Goal: Task Accomplishment & Management: Manage account settings

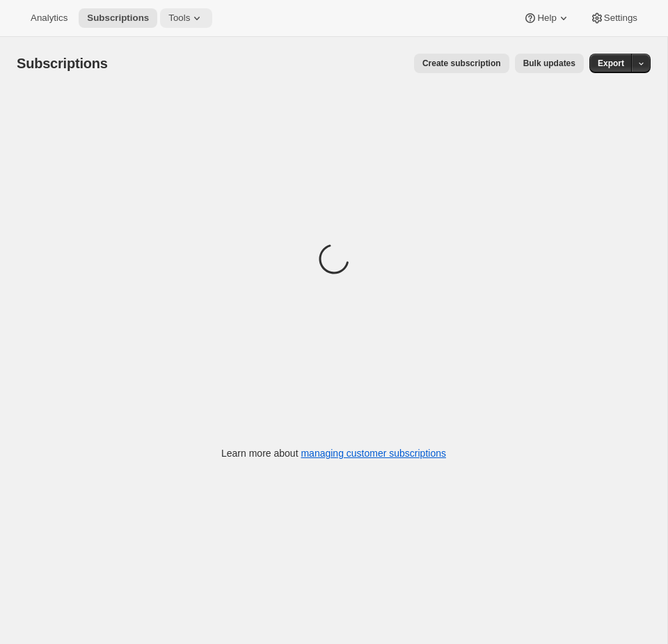
click at [197, 17] on icon at bounding box center [197, 18] width 14 height 14
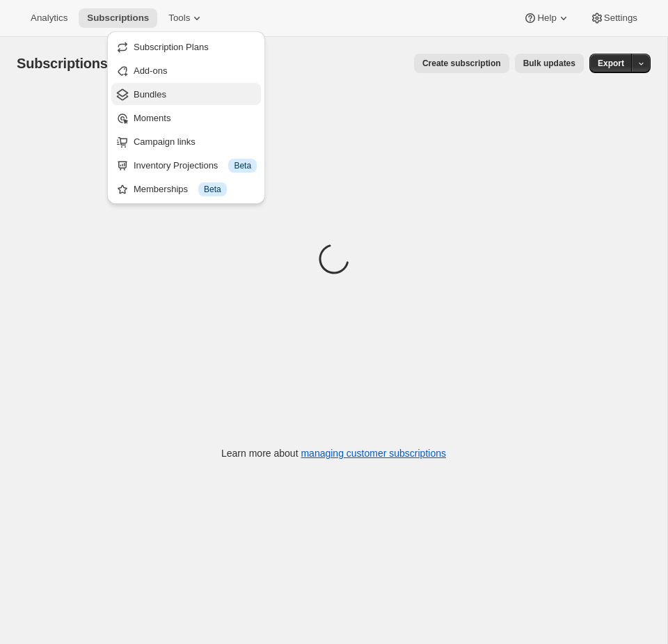
click at [177, 93] on span "Bundles" at bounding box center [195, 95] width 123 height 14
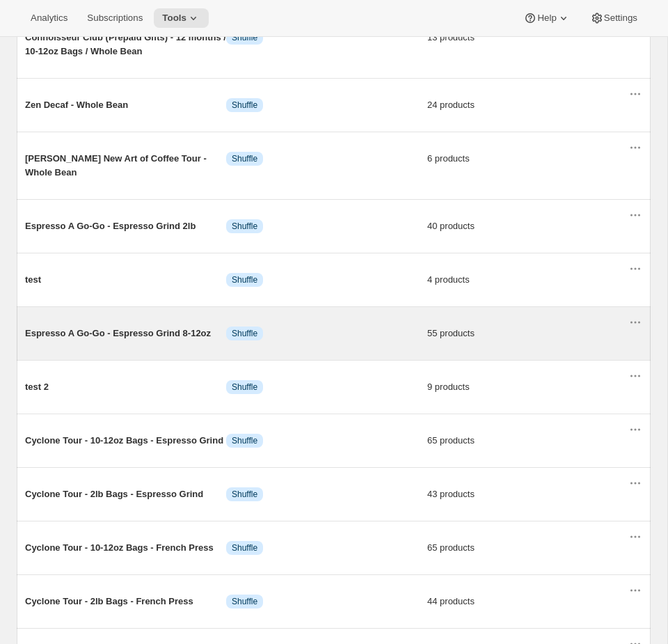
scroll to position [619, 0]
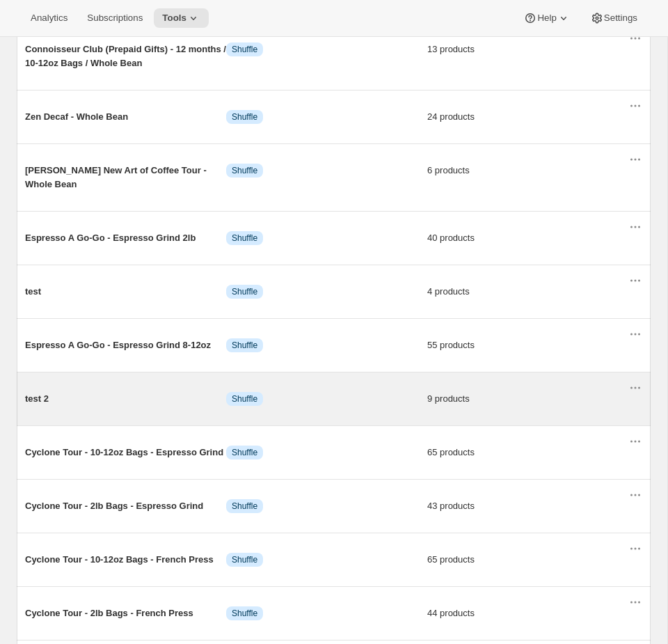
click at [337, 396] on span "Info Shuffle" at bounding box center [326, 399] width 201 height 14
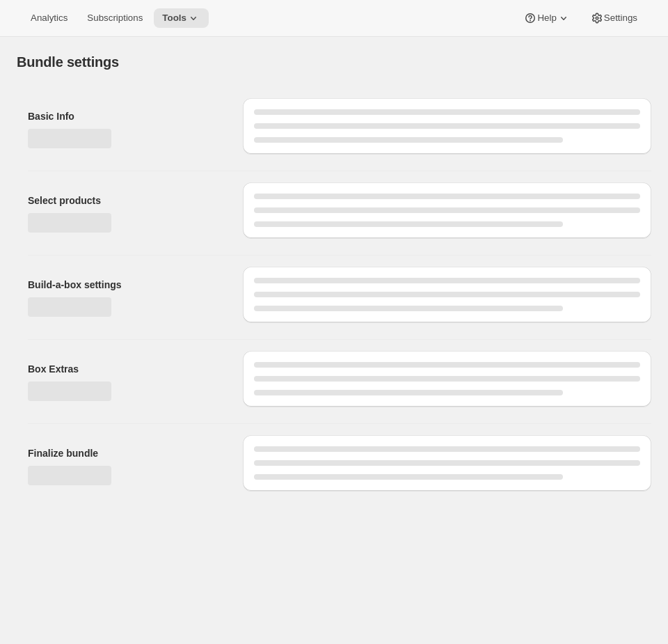
type input "test 2"
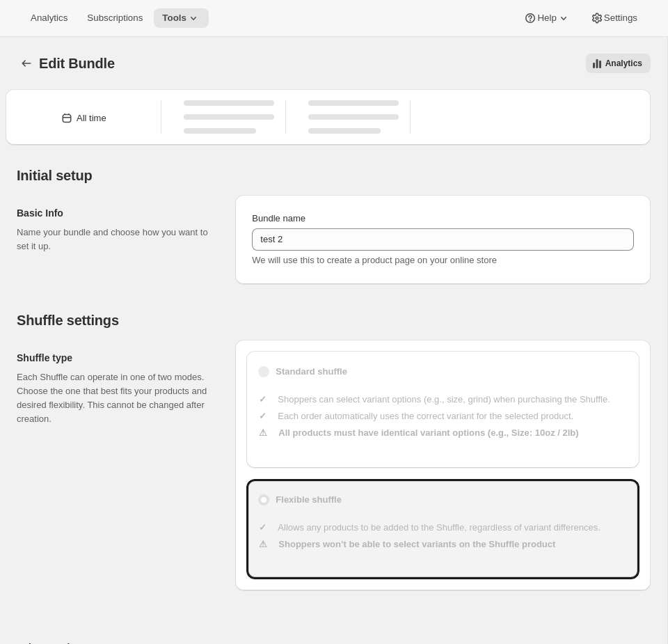
type input "100"
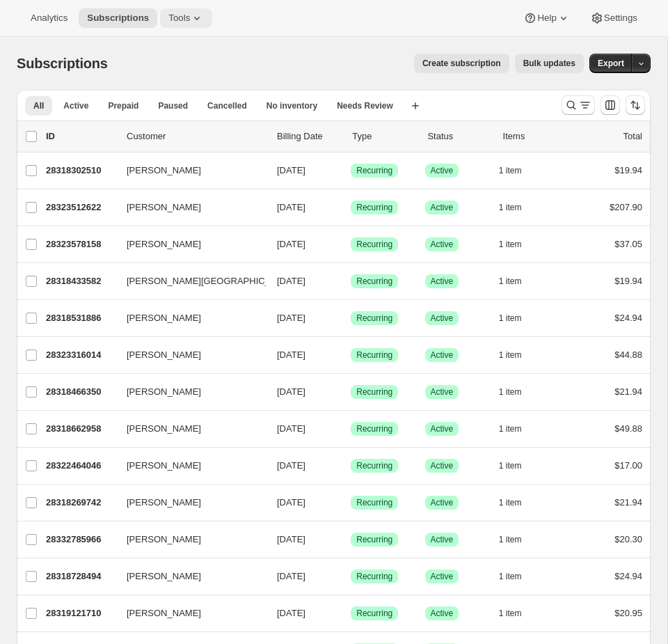
click at [171, 11] on button "Tools" at bounding box center [186, 17] width 52 height 19
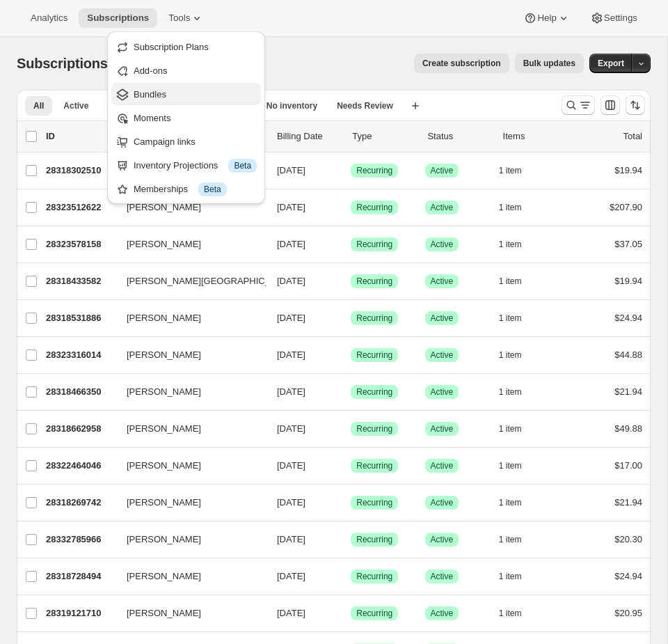
click at [177, 90] on span "Bundles" at bounding box center [195, 95] width 123 height 14
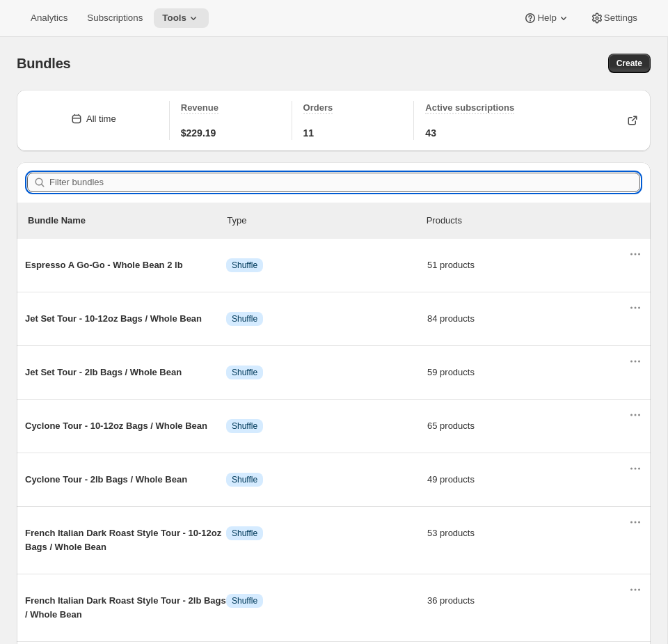
click at [229, 182] on input "Filter bundles" at bounding box center [344, 182] width 591 height 19
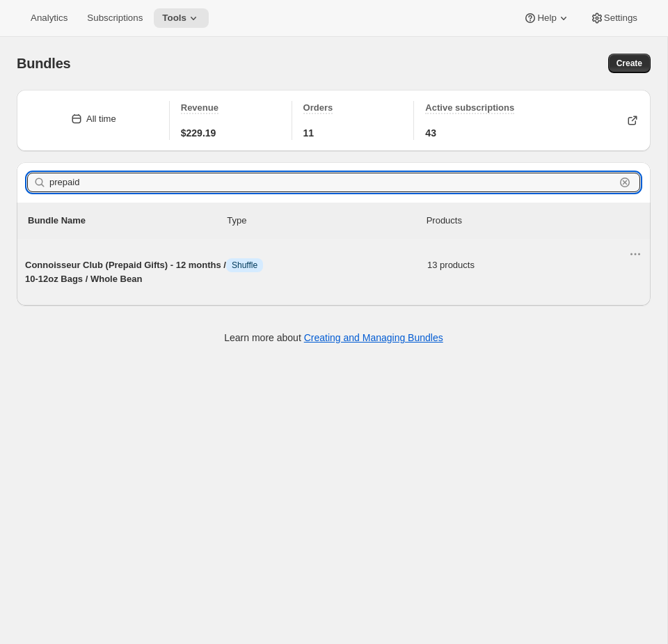
type input "prepaid"
click at [336, 268] on span "Info Shuffle" at bounding box center [326, 265] width 201 height 14
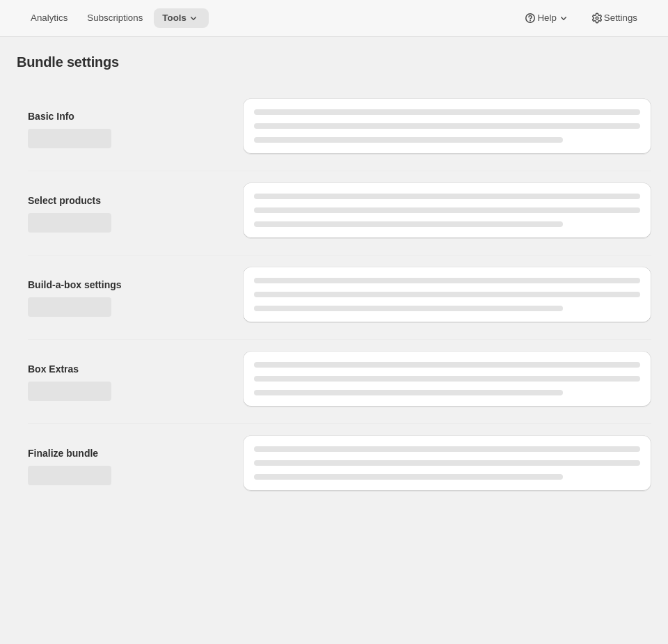
type input "Connoisseur Club (Prepaid Gifts) - 12 months / 10-12oz Bags / Whole Bean"
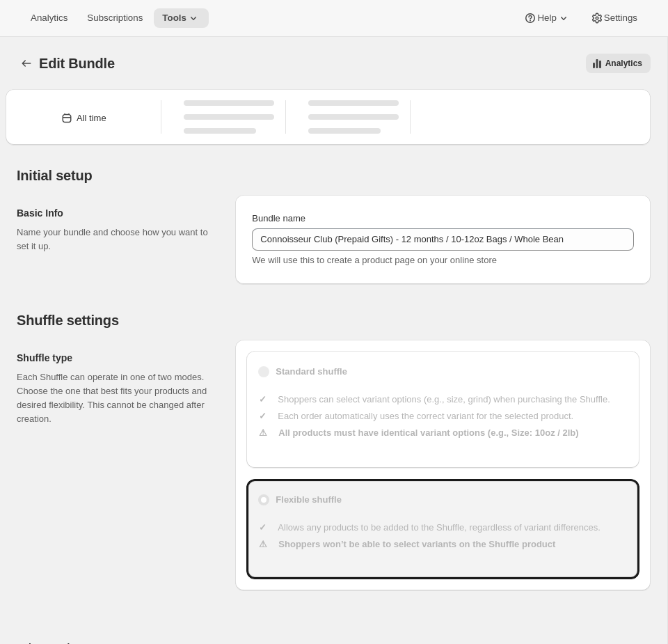
type input "20"
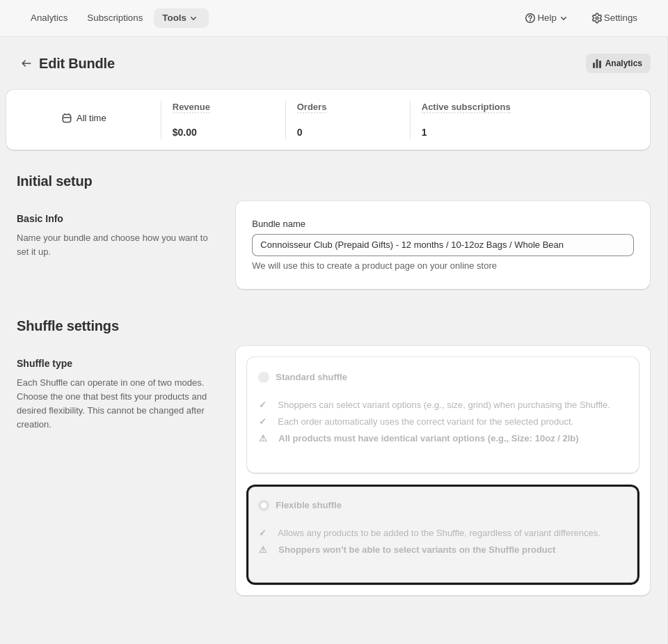
click at [194, 24] on icon at bounding box center [194, 18] width 14 height 14
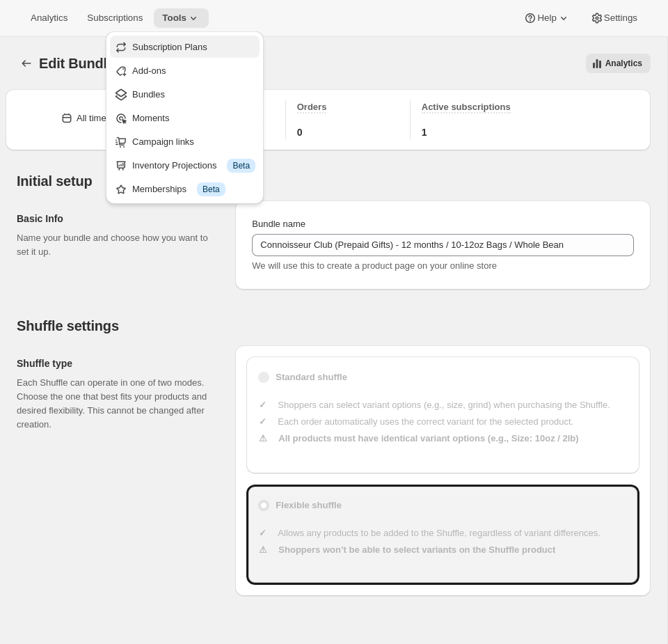
click at [180, 49] on span "Subscription Plans" at bounding box center [169, 47] width 75 height 10
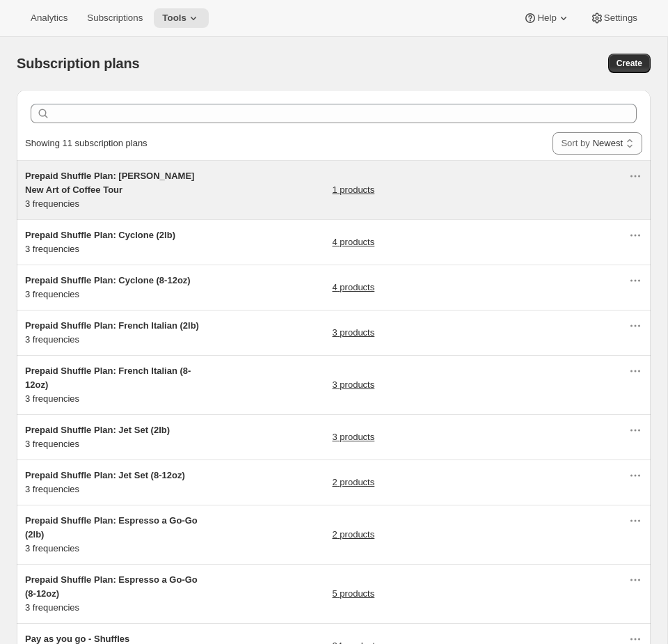
click at [431, 189] on div "1 products" at bounding box center [481, 190] width 297 height 42
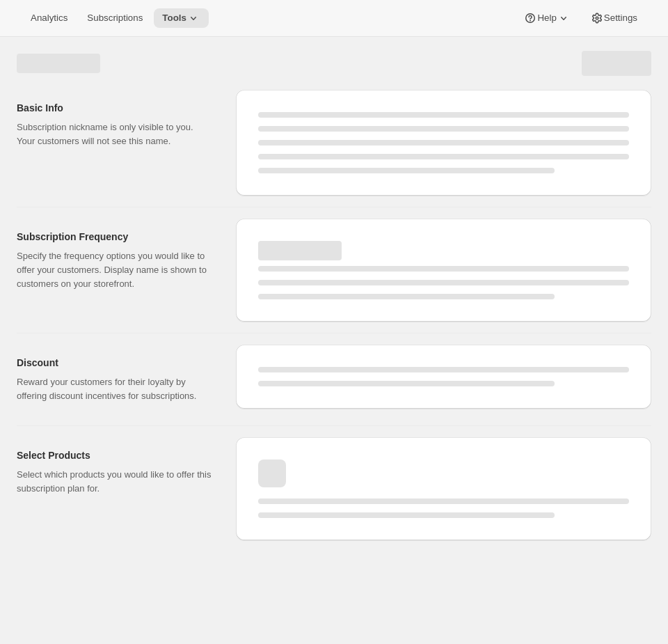
select select "WEEK"
select select "MONTH"
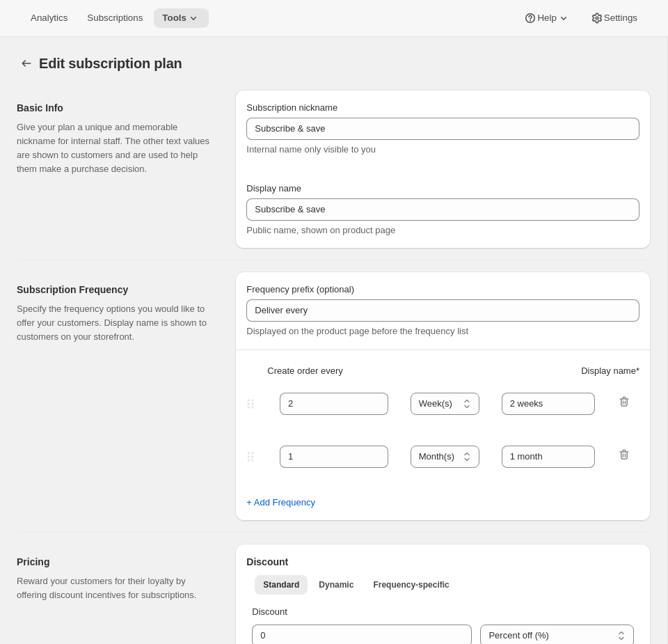
type input "Prepaid Shuffle Plan: Ryan Castelaz's New Art of Coffee Tour"
type input "Prepay for Ryan's Tour"
select select "MONTH"
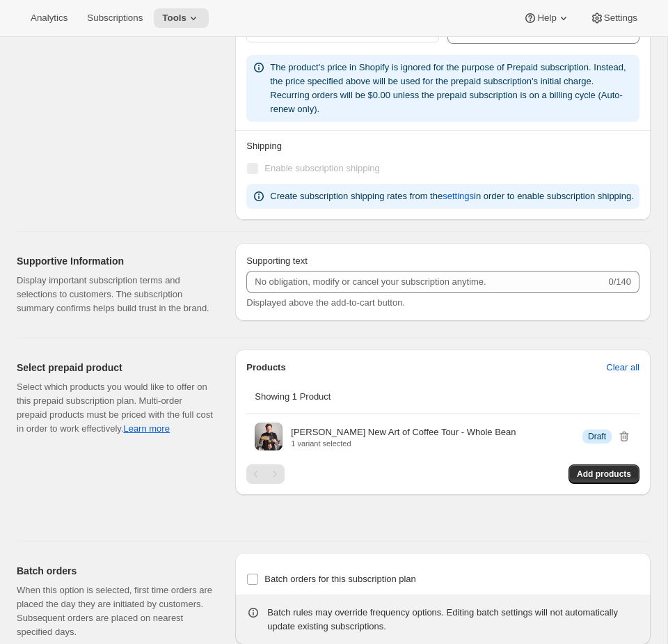
scroll to position [1563, 0]
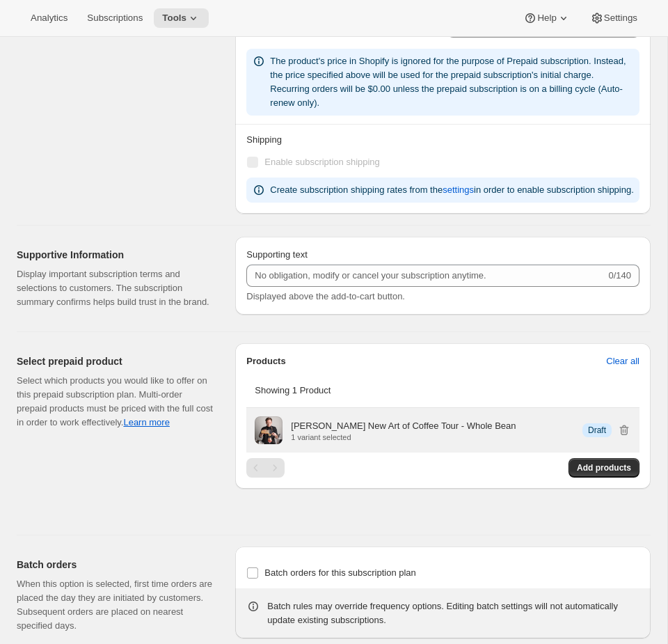
drag, startPoint x: 534, startPoint y: 455, endPoint x: 288, endPoint y: 457, distance: 245.7
click at [288, 444] on div "Ryan Castelaz's New Art of Coffee Tour - Whole Bean 1 variant selected Info Dra…" at bounding box center [443, 430] width 377 height 28
copy p "[PERSON_NAME] New Art of Coffee Tour - Whole Bean"
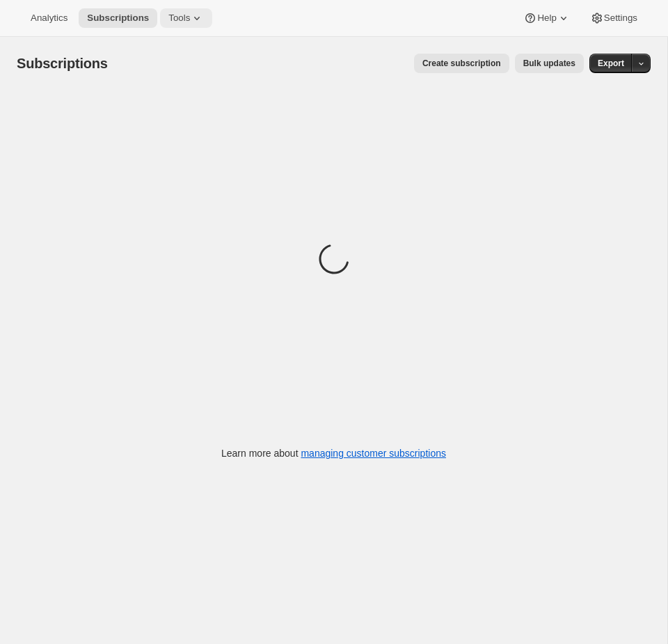
click at [190, 13] on span "Tools" at bounding box center [179, 18] width 22 height 11
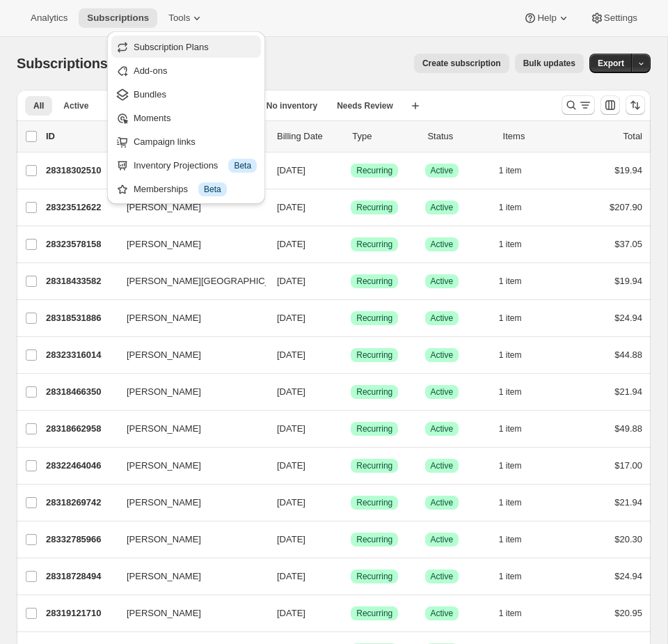
click at [180, 44] on span "Subscription Plans" at bounding box center [171, 47] width 75 height 10
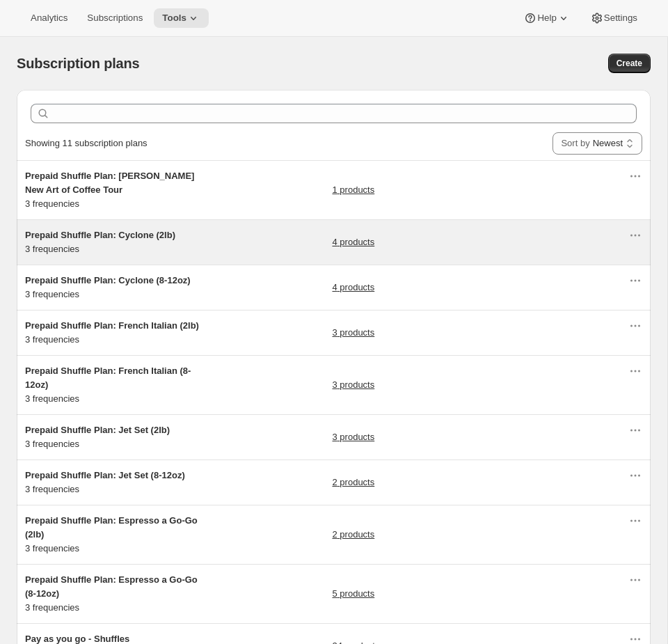
click at [445, 253] on div "4 products" at bounding box center [481, 242] width 297 height 28
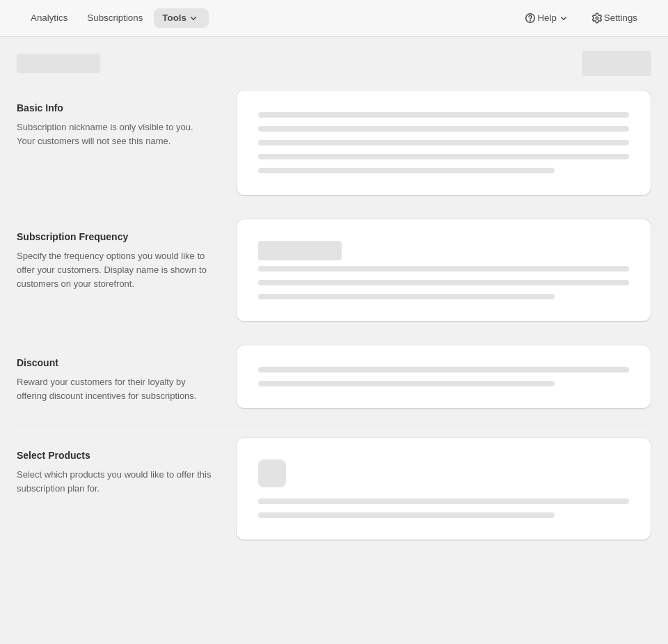
select select "WEEK"
select select "MONTH"
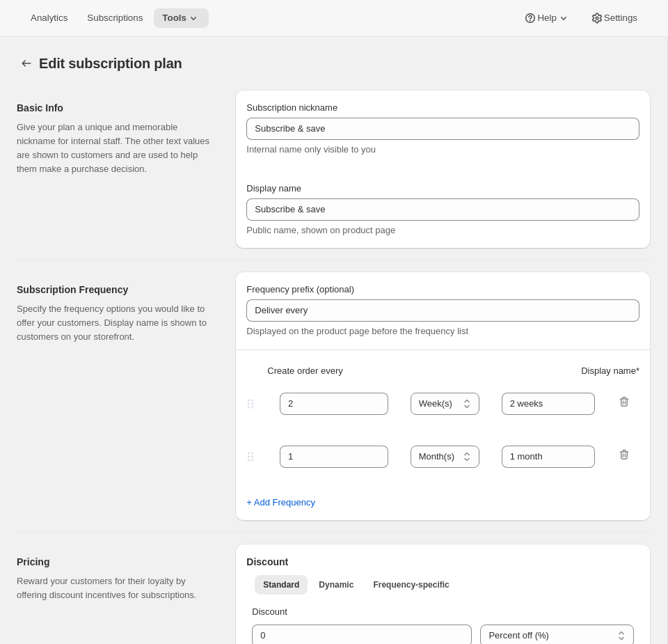
type input "Prepaid Shuffle Plan: Cyclone (2lb)"
type input "Prepay for Cyclone (2lb)"
select select "MONTH"
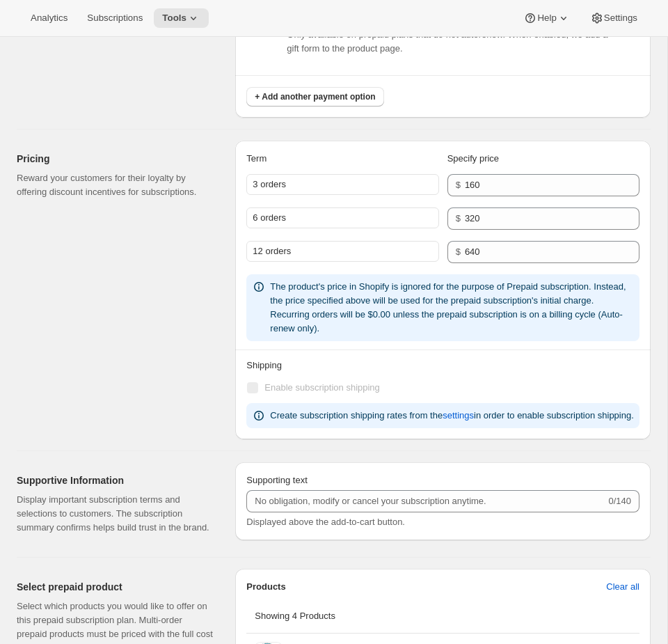
scroll to position [1769, 0]
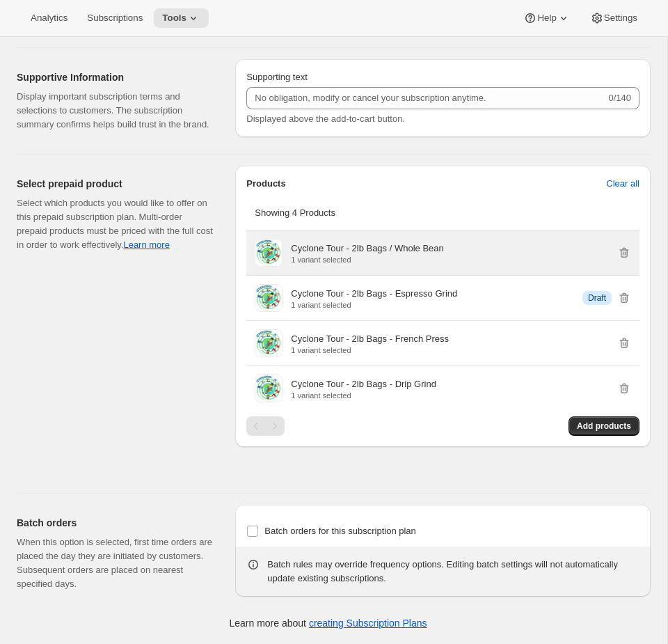
click at [384, 249] on p "Cyclone Tour - 2lb Bags / Whole Bean" at bounding box center [367, 249] width 152 height 14
drag, startPoint x: 458, startPoint y: 245, endPoint x: 291, endPoint y: 247, distance: 167.1
click at [291, 247] on div "Cyclone Tour - 2lb Bags / Whole Bean 1 variant selected" at bounding box center [461, 253] width 340 height 22
copy p "Cyclone Tour - 2lb Bags / Whole Bean"
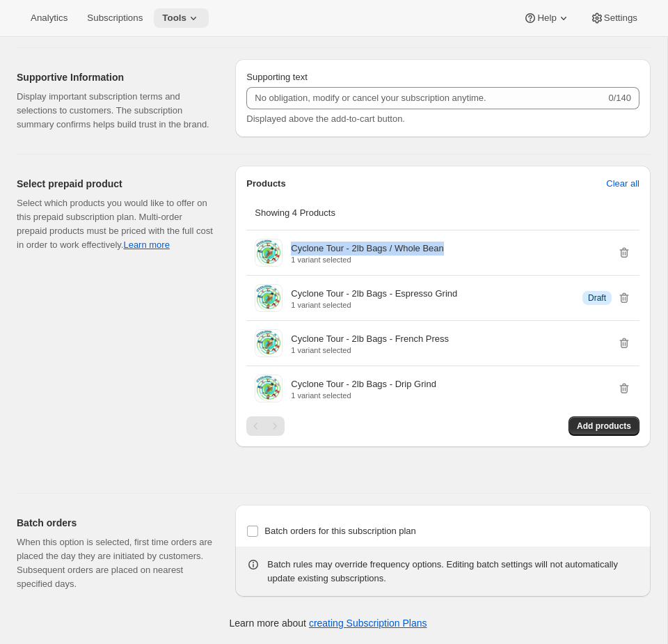
click at [175, 15] on span "Tools" at bounding box center [174, 18] width 24 height 11
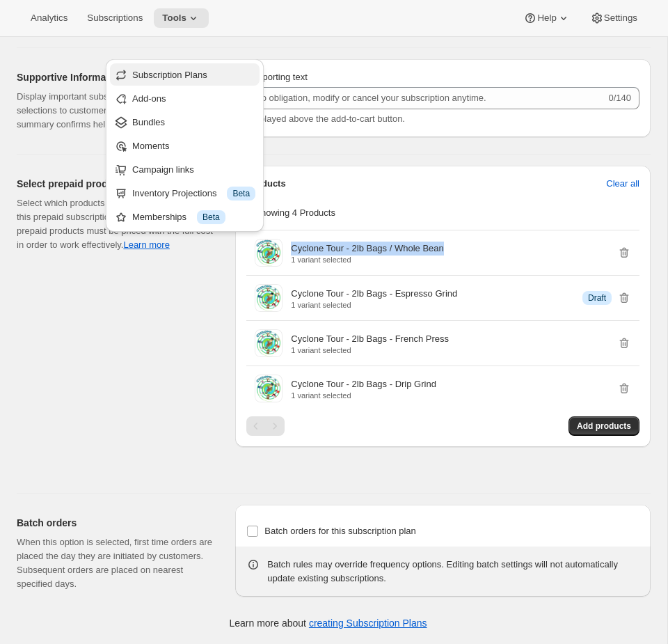
click at [182, 70] on span "Subscription Plans" at bounding box center [169, 75] width 75 height 10
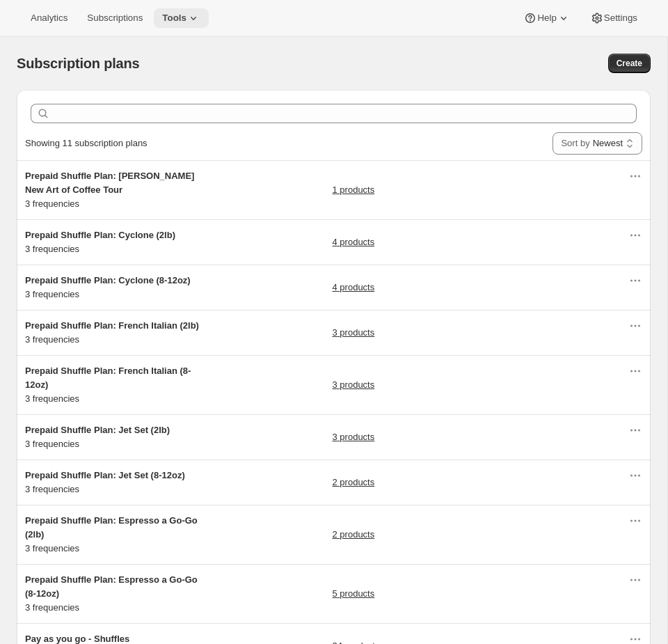
click at [183, 27] on button "Tools" at bounding box center [181, 17] width 55 height 19
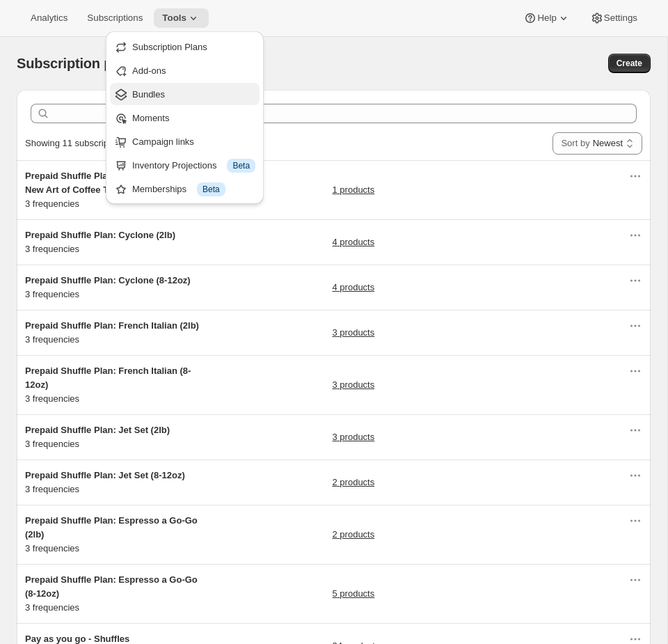
click at [171, 85] on button "Bundles" at bounding box center [185, 94] width 150 height 22
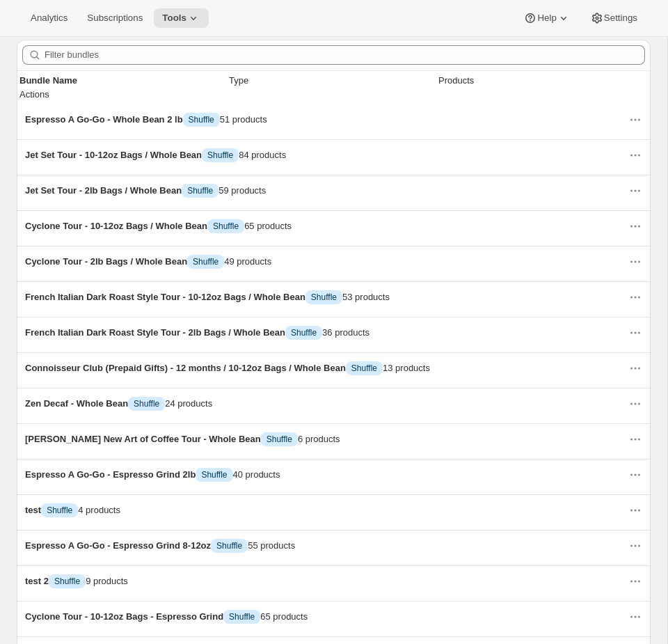
scroll to position [236, 0]
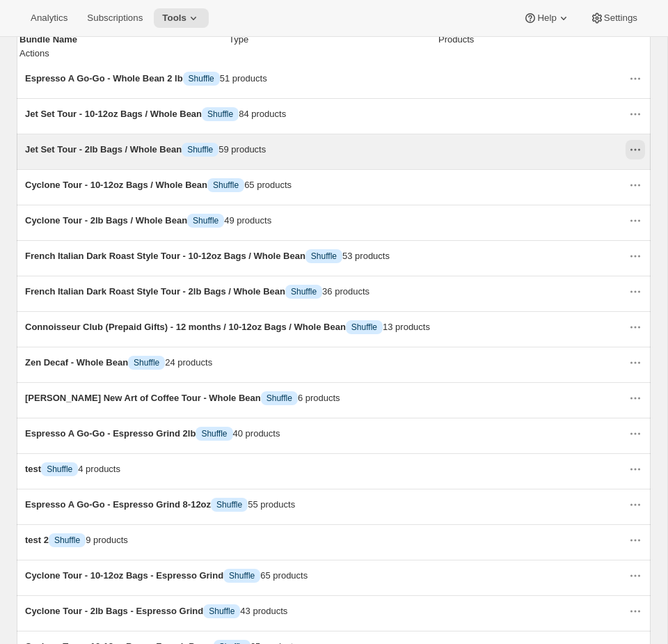
click at [638, 143] on icon "Actions for Jet Set Tour - 2lb Bags / Whole Bean" at bounding box center [636, 150] width 14 height 14
click at [635, 143] on icon "Actions for Jet Set Tour - 2lb Bags / Whole Bean" at bounding box center [636, 150] width 14 height 14
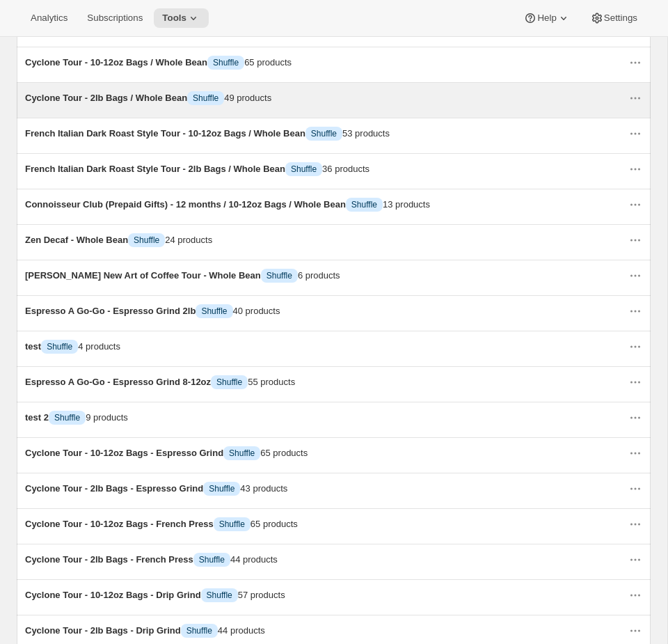
scroll to position [537, 0]
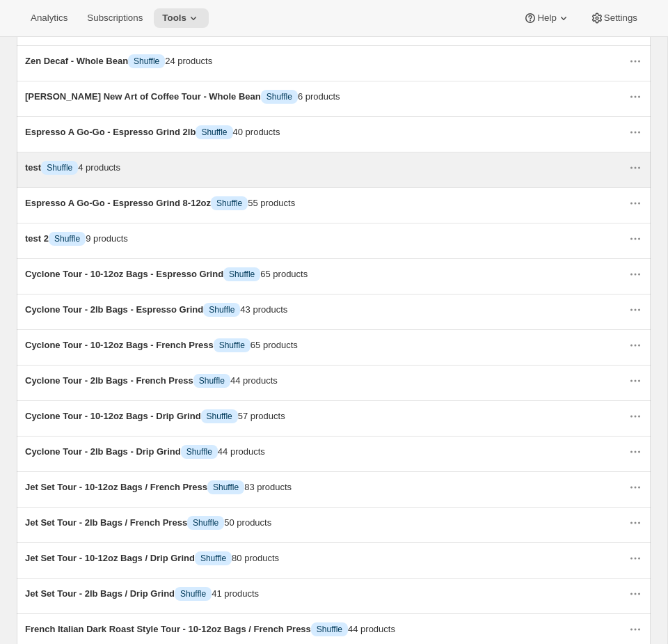
click at [78, 173] on span "Info Shuffle" at bounding box center [59, 167] width 37 height 10
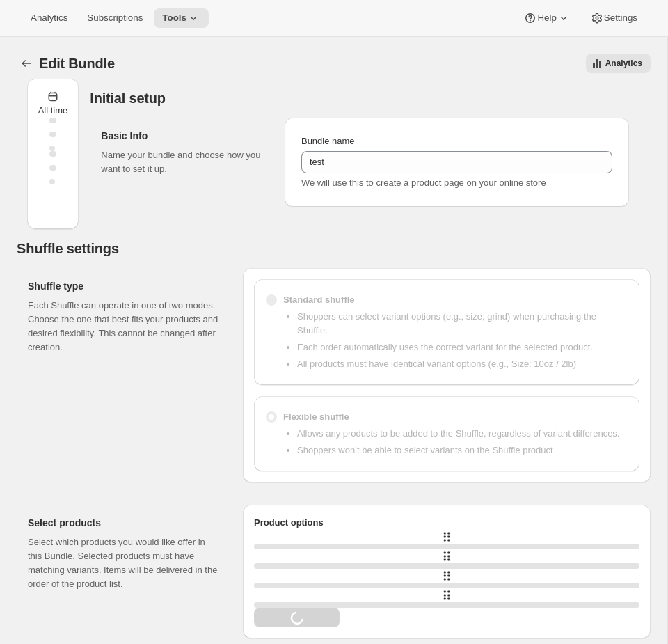
type input "test"
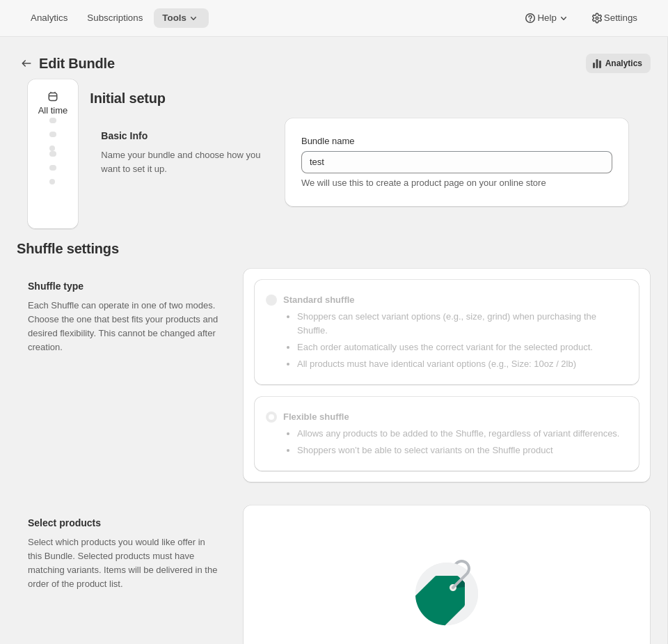
type input "10"
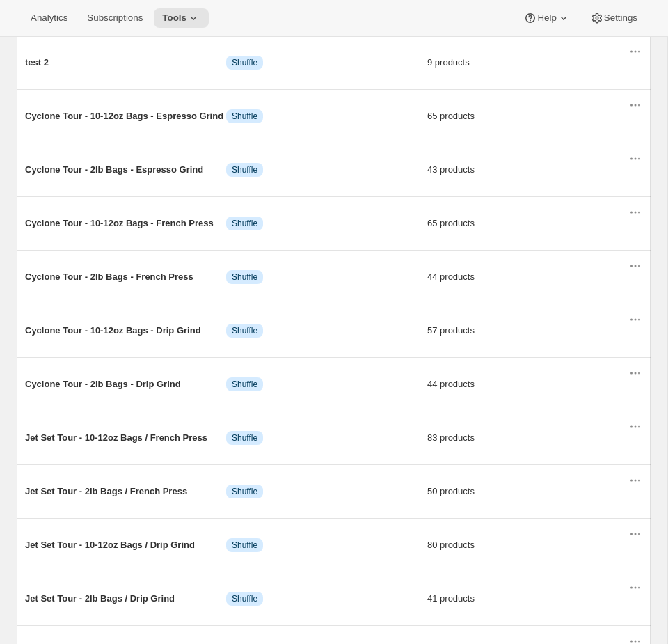
scroll to position [960, 0]
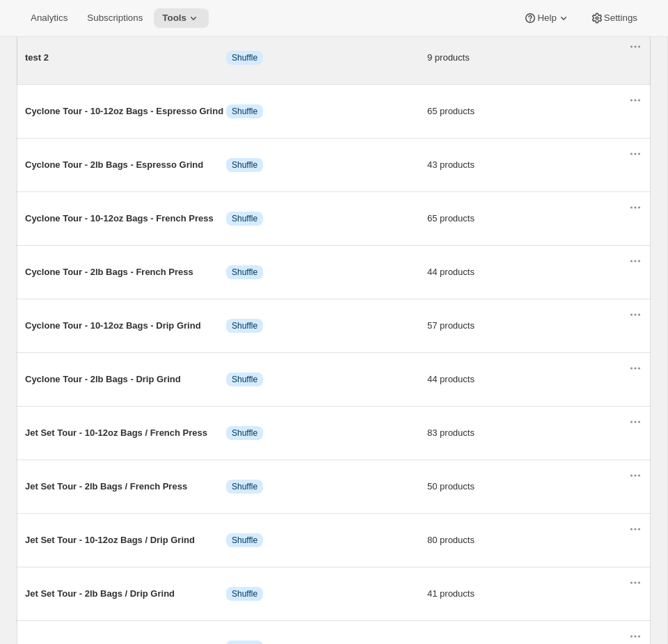
click at [355, 81] on div "test 2 Info Shuffle 9 products" at bounding box center [334, 57] width 634 height 53
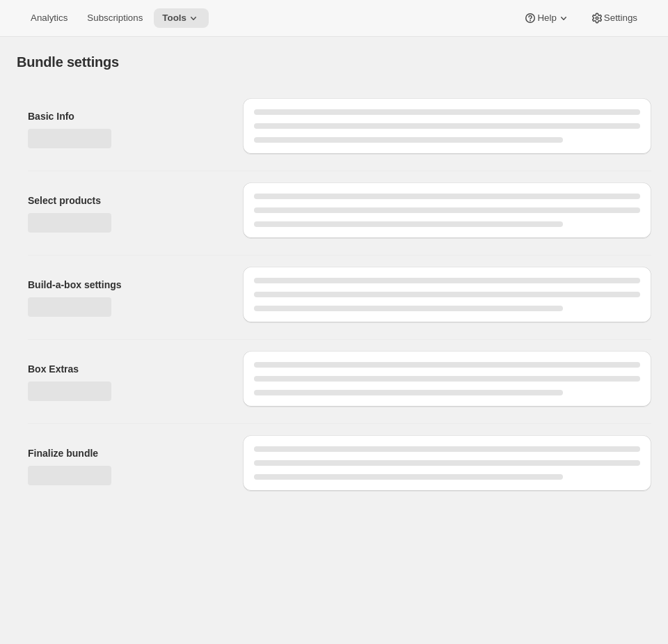
type input "test 2"
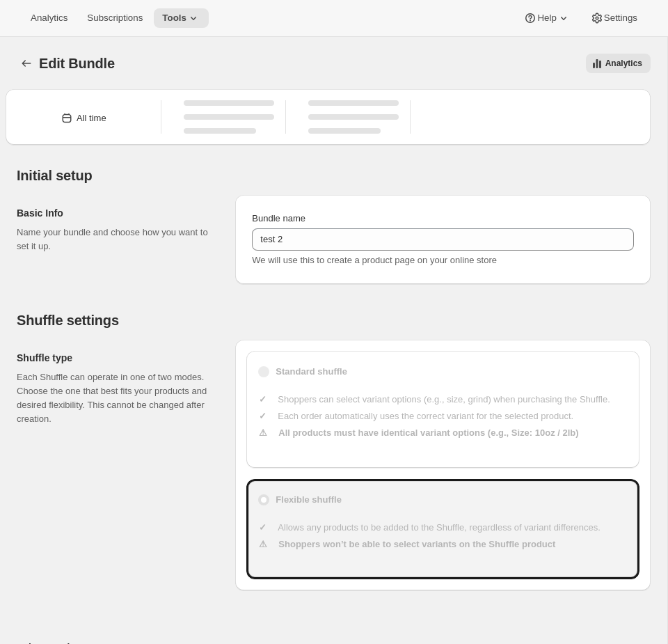
type input "100"
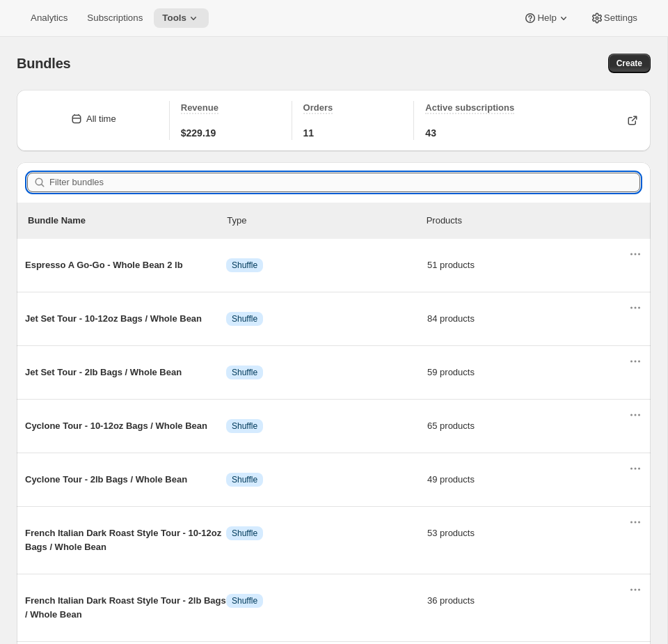
click at [237, 180] on input "Filter bundles" at bounding box center [344, 182] width 591 height 19
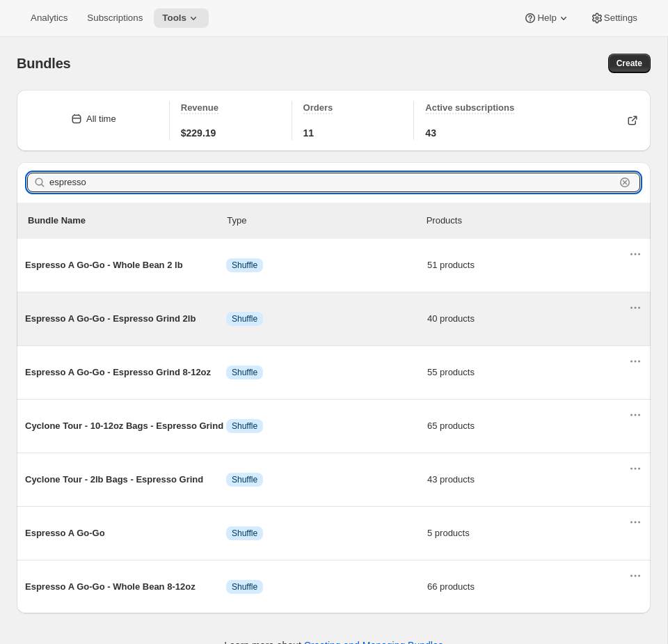
scroll to position [38, 0]
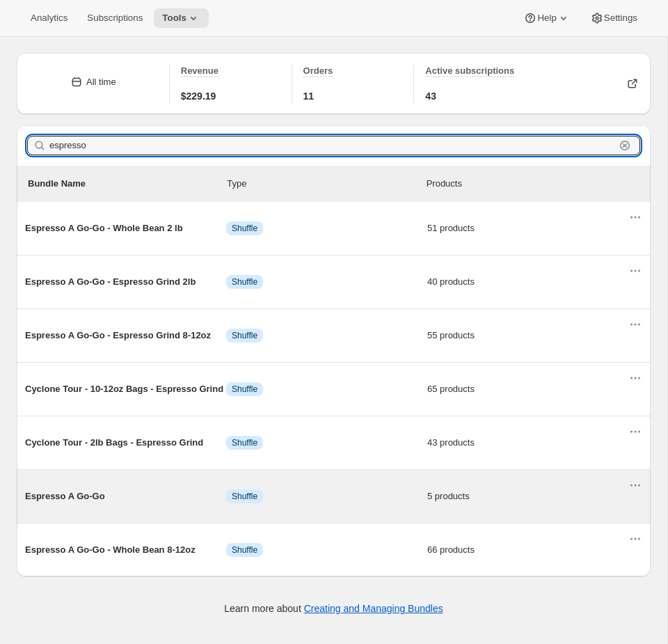
type input "espresso"
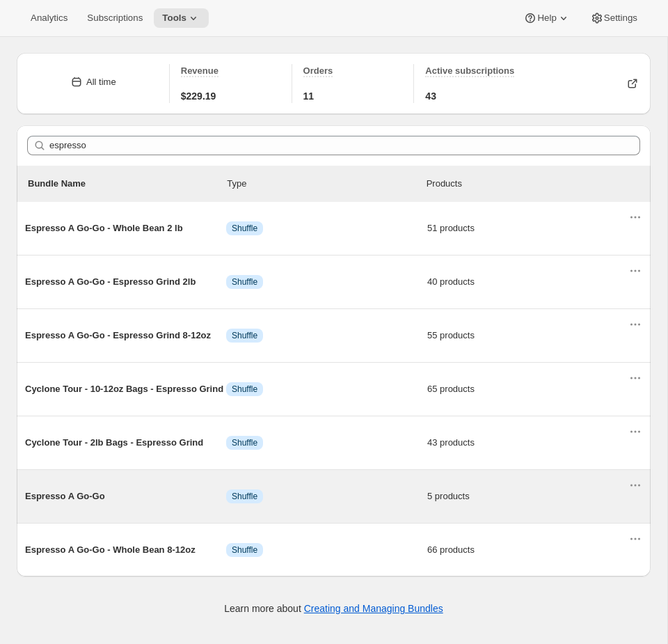
click at [307, 503] on span "Info Shuffle" at bounding box center [326, 496] width 201 height 14
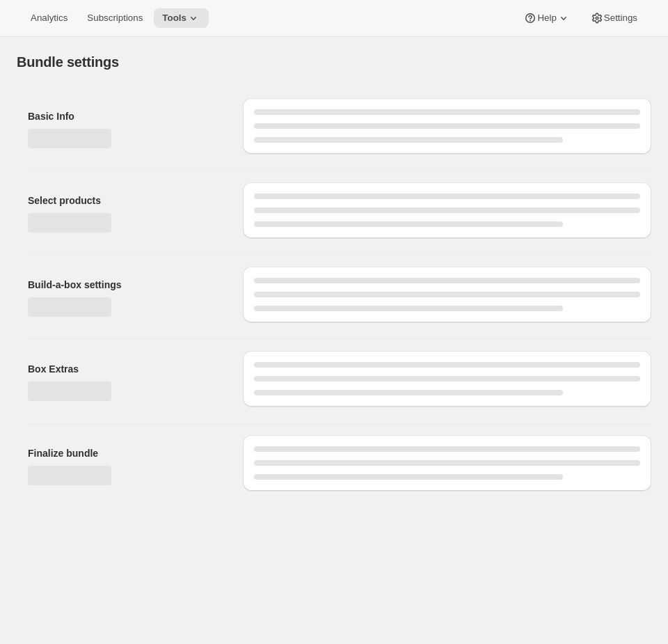
type input "Espresso A Go-Go"
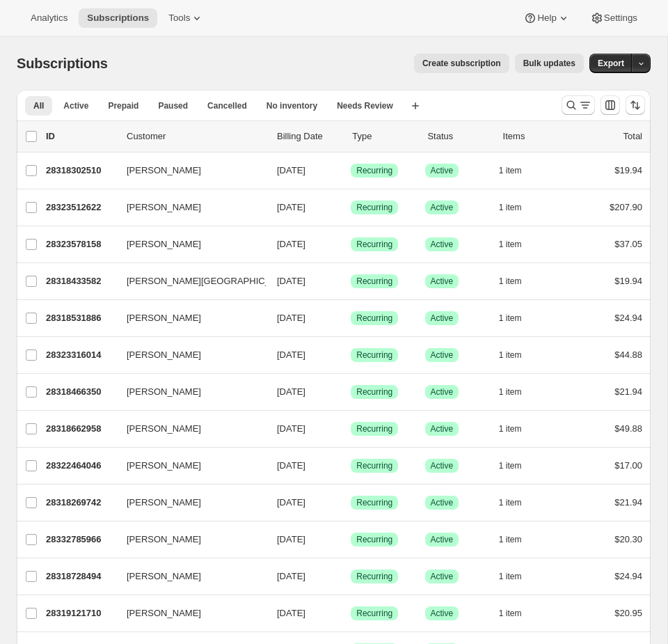
click at [187, 5] on div "Analytics Subscriptions Tools Help Settings" at bounding box center [334, 18] width 668 height 37
click at [173, 23] on span "Tools" at bounding box center [179, 18] width 22 height 11
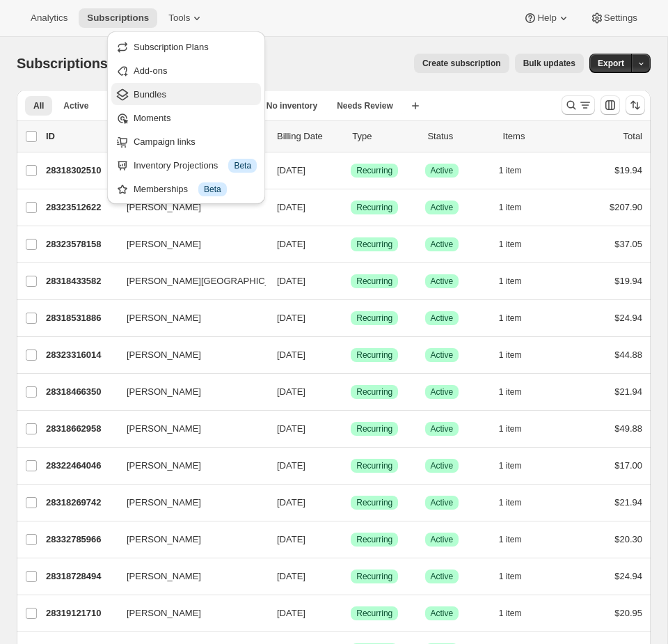
click at [177, 97] on span "Bundles" at bounding box center [195, 95] width 123 height 14
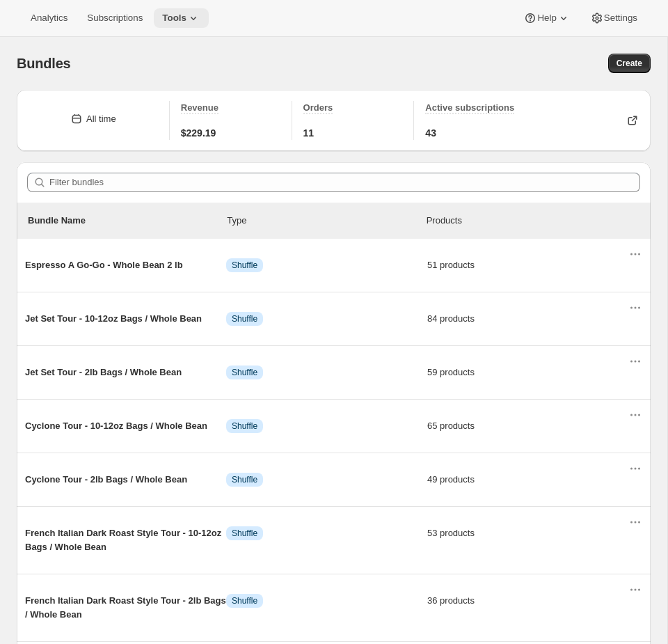
click at [193, 19] on icon at bounding box center [194, 18] width 14 height 14
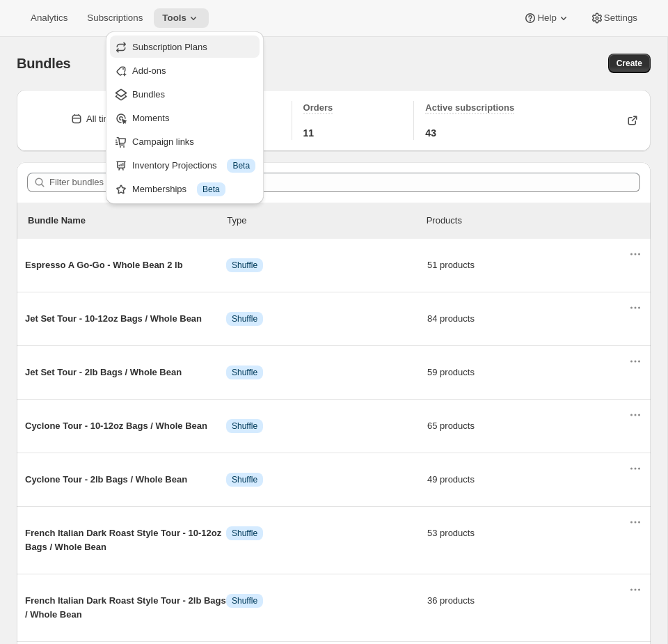
click at [177, 52] on span "Subscription Plans" at bounding box center [193, 47] width 123 height 14
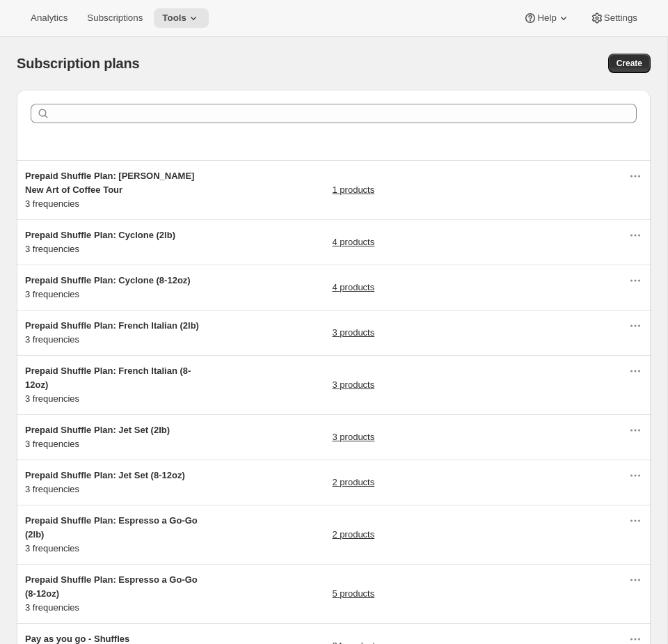
scroll to position [178, 0]
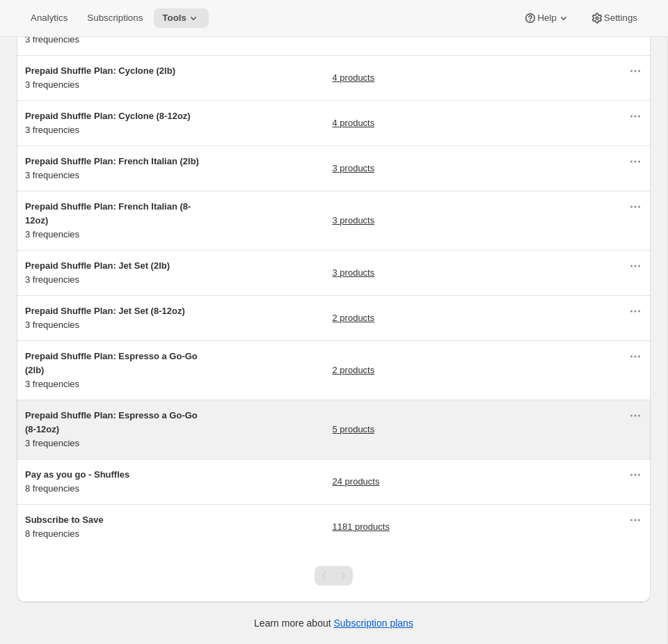
click at [278, 438] on div "Prepaid Shuffle Plan: Espresso a Go-Go (8-12oz) 3 frequencies 5 products" at bounding box center [326, 430] width 603 height 42
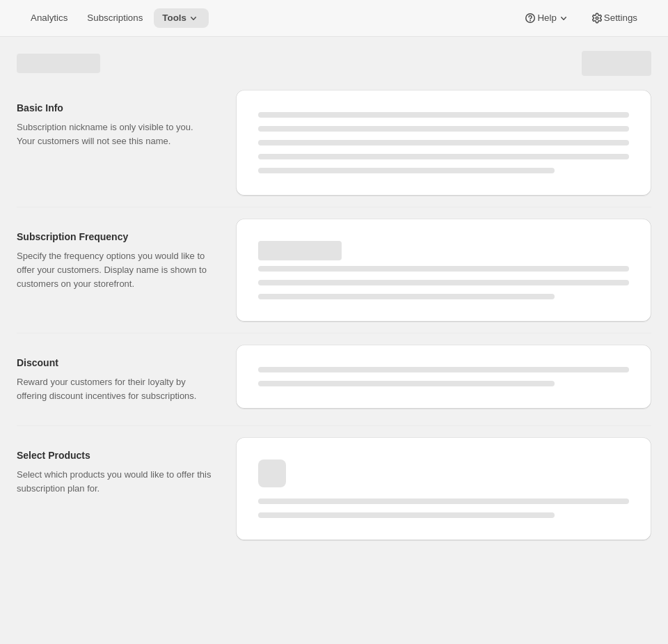
select select "WEEK"
select select "MONTH"
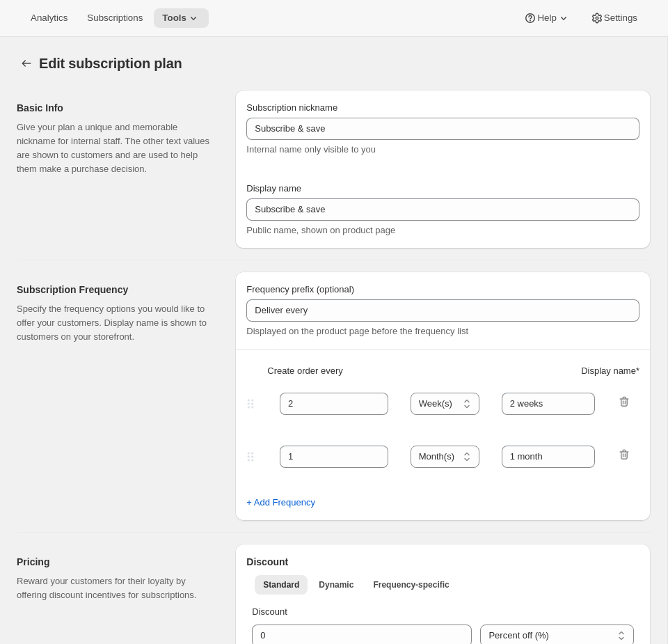
type input "Prepaid Shuffle Plan: Espresso a Go-Go (8-12oz)"
type input "Prepay for Espresso a Go-Go (8-12oz)"
select select "MONTH"
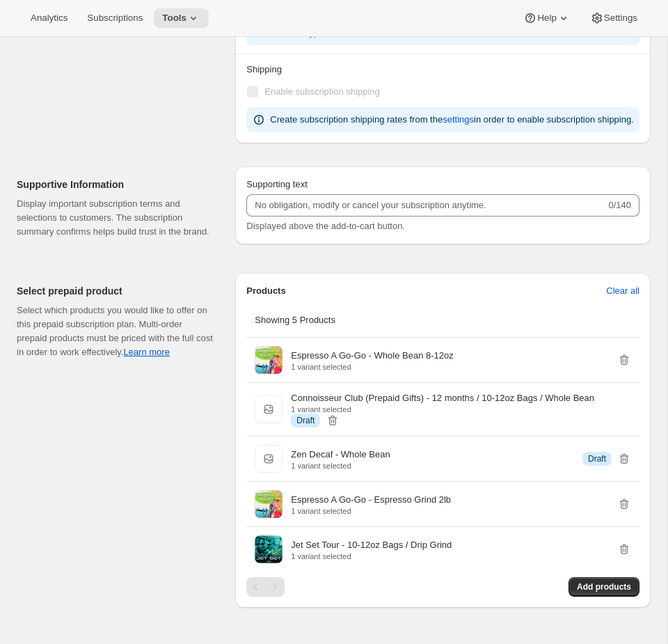
scroll to position [1822, 0]
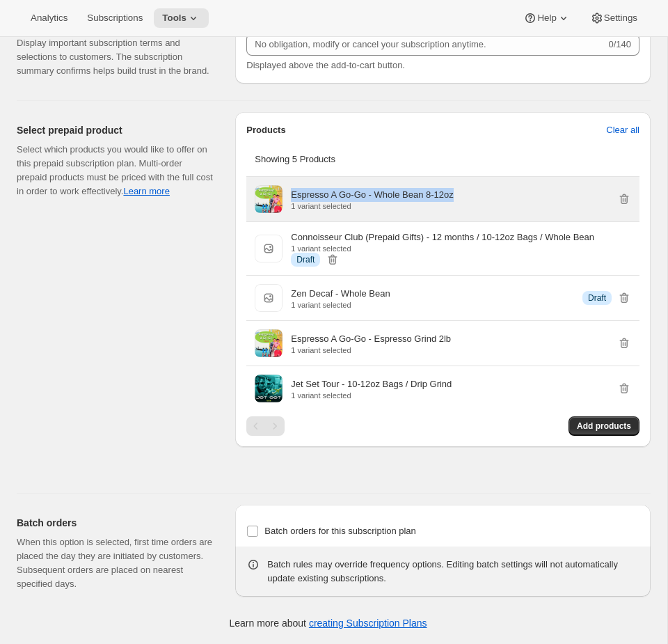
drag, startPoint x: 500, startPoint y: 196, endPoint x: 287, endPoint y: 194, distance: 213.0
click at [287, 194] on div "Espresso A Go-Go - Whole Bean 8-12oz 1 variant selected" at bounding box center [443, 199] width 377 height 28
copy p "Espresso A Go-Go - Whole Bean 8-12oz"
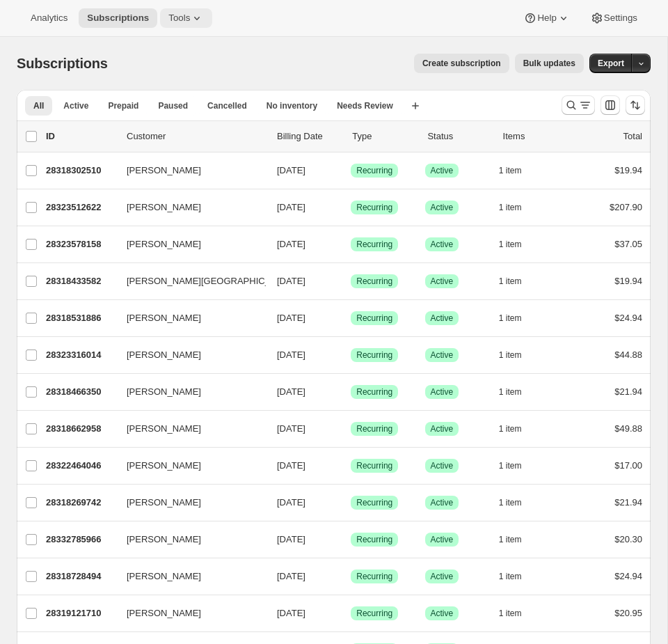
click at [190, 25] on button "Tools" at bounding box center [186, 17] width 52 height 19
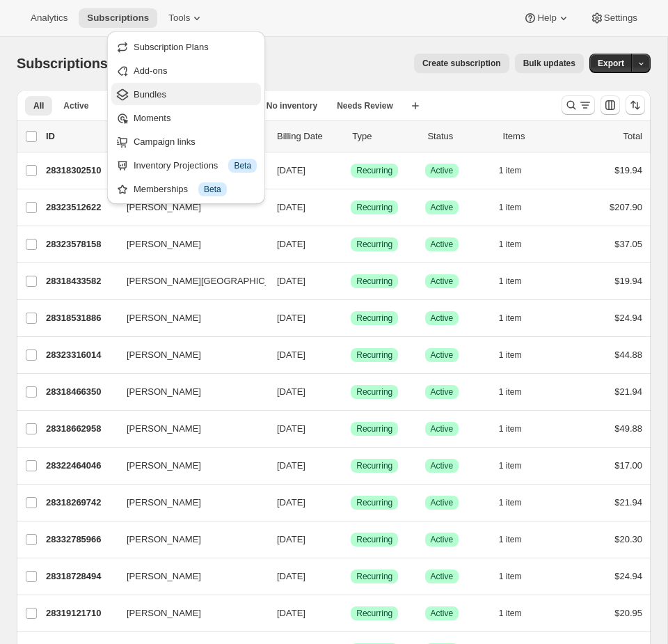
click at [212, 85] on button "Bundles" at bounding box center [186, 94] width 150 height 22
